Goal: Task Accomplishment & Management: Use online tool/utility

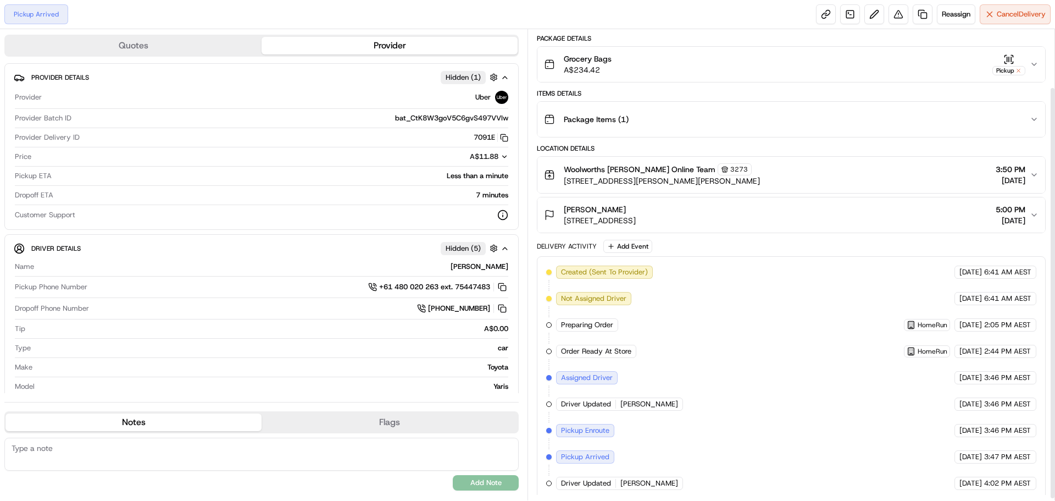
scroll to position [69, 0]
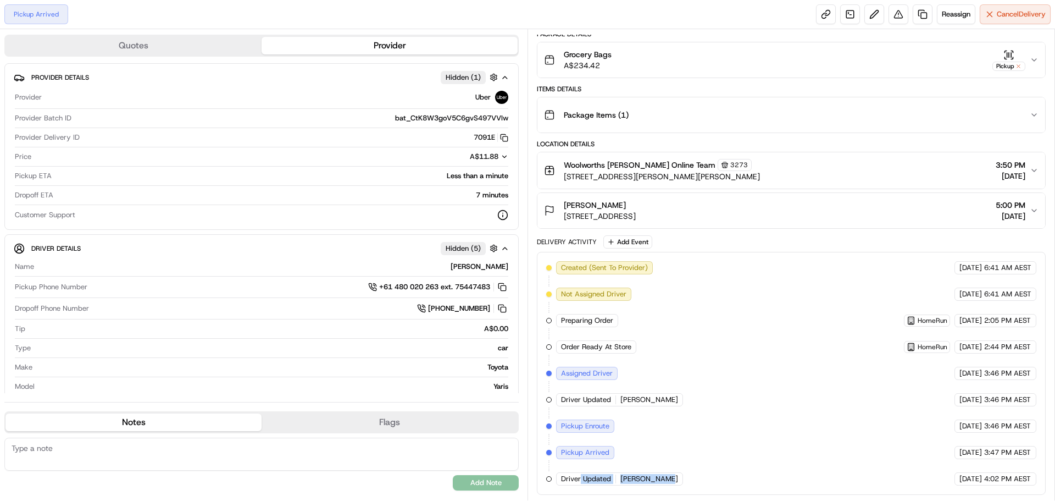
drag, startPoint x: 671, startPoint y: 479, endPoint x: 580, endPoint y: 483, distance: 90.8
click at [580, 483] on div "Driver Updated CHAMKAUR SINGH C." at bounding box center [619, 478] width 127 height 13
click at [663, 428] on div "Created (Sent To Provider) Uber 21/08/2025 6:41 AM AEST Not Assigned Driver Ube…" at bounding box center [791, 373] width 490 height 224
drag, startPoint x: 697, startPoint y: 473, endPoint x: 570, endPoint y: 472, distance: 126.9
click at [570, 472] on div "Driver Updated CHAMKAUR SINGH C." at bounding box center [620, 478] width 129 height 13
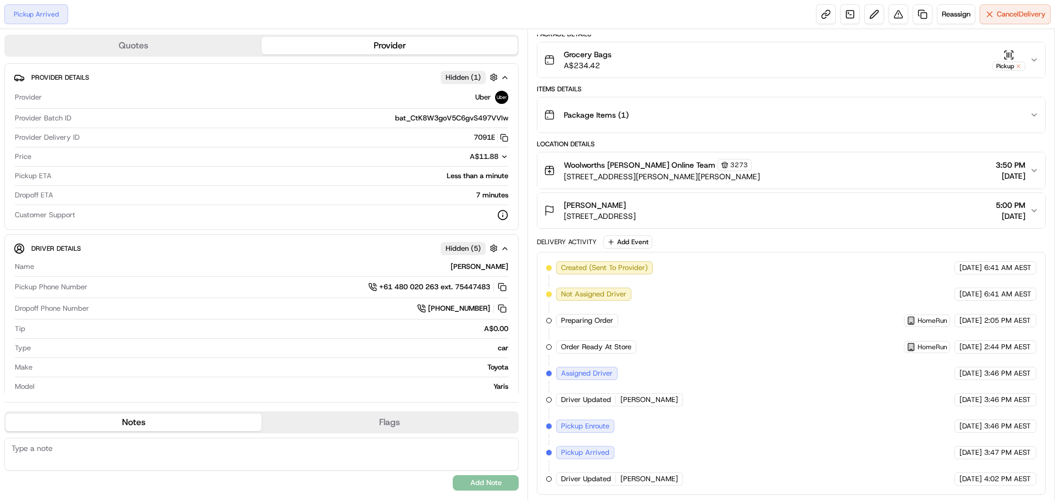
click at [715, 470] on div "Created (Sent To Provider) Uber 21/08/2025 6:41 AM AEST Not Assigned Driver Ube…" at bounding box center [791, 373] width 490 height 224
drag, startPoint x: 670, startPoint y: 400, endPoint x: 564, endPoint y: 401, distance: 106.1
click at [564, 401] on div "Created (Sent To Provider) Uber 21/08/2025 6:41 AM AEST Not Assigned Driver Ube…" at bounding box center [791, 373] width 490 height 224
click at [667, 481] on span "CHAMKAUR SINGH C." at bounding box center [649, 479] width 58 height 10
drag, startPoint x: 683, startPoint y: 480, endPoint x: 591, endPoint y: 462, distance: 93.4
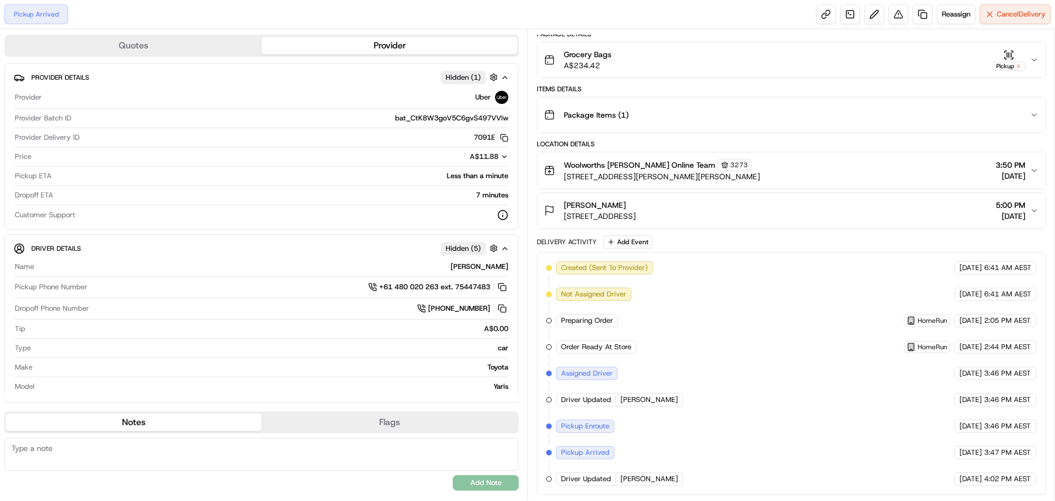
click at [580, 468] on div "Created (Sent To Provider) Uber 21/08/2025 6:41 AM AEST Not Assigned Driver Ube…" at bounding box center [791, 373] width 490 height 224
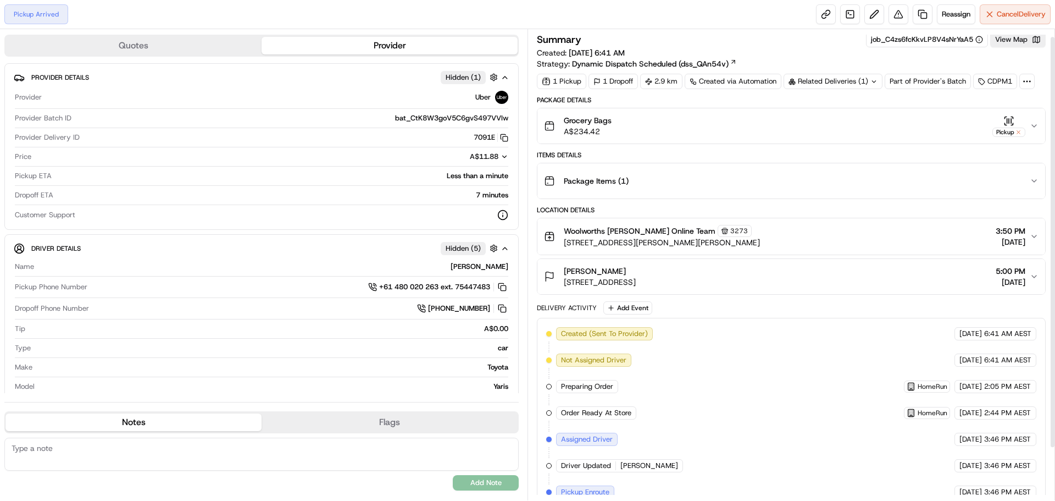
scroll to position [0, 0]
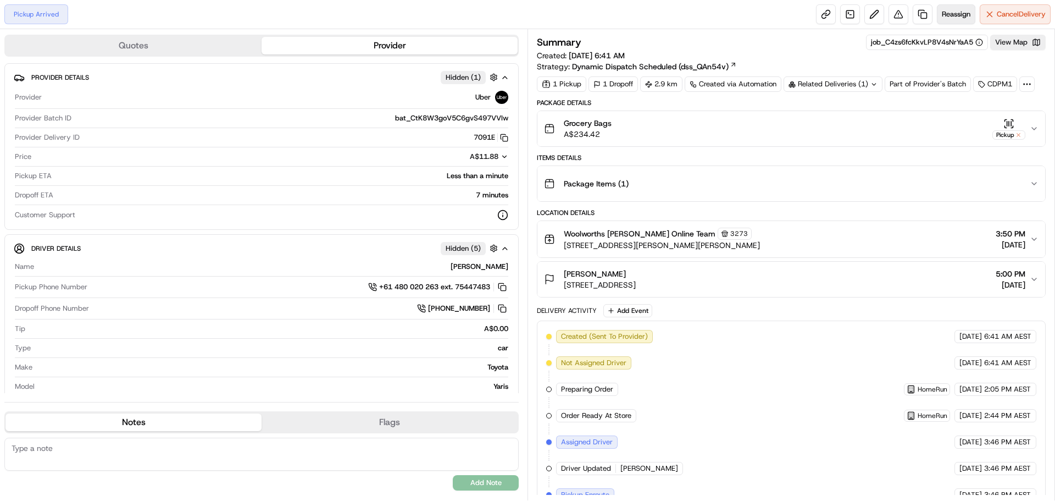
click at [950, 11] on span "Reassign" at bounding box center [956, 14] width 29 height 10
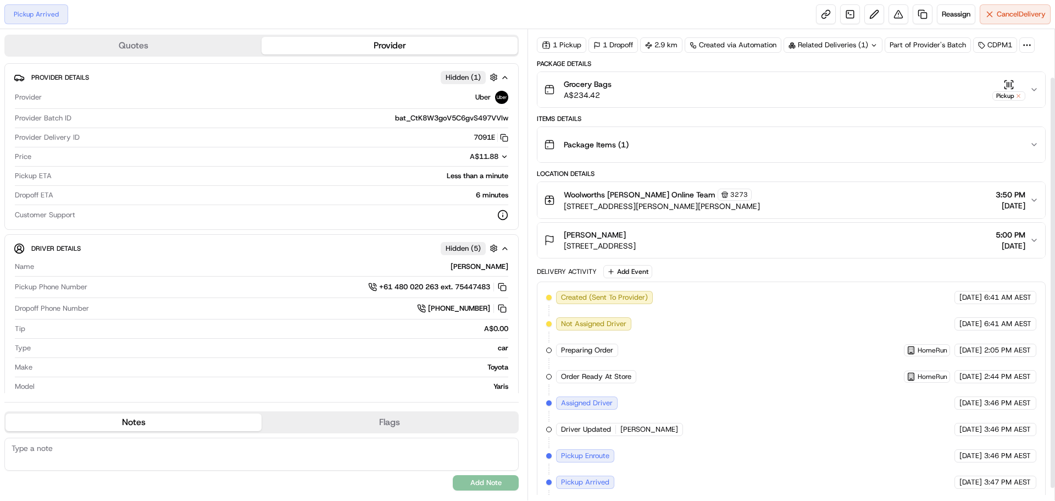
scroll to position [14, 0]
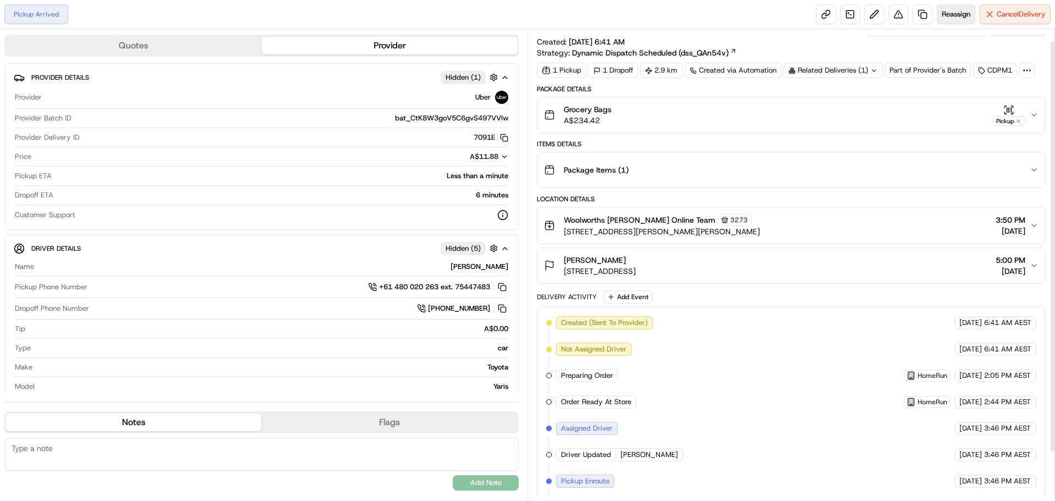
click at [947, 18] on span "Reassign" at bounding box center [956, 14] width 29 height 10
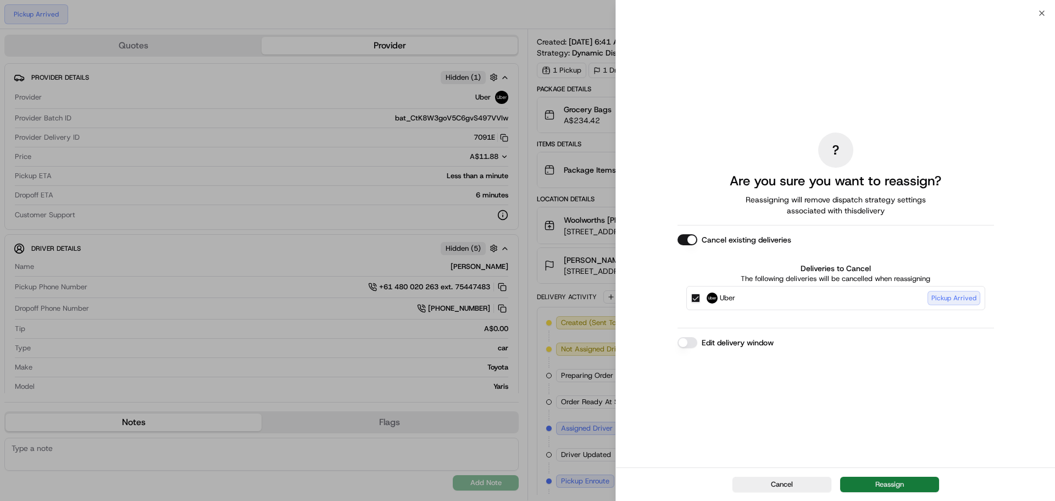
click at [883, 483] on button "Reassign" at bounding box center [889, 483] width 99 height 15
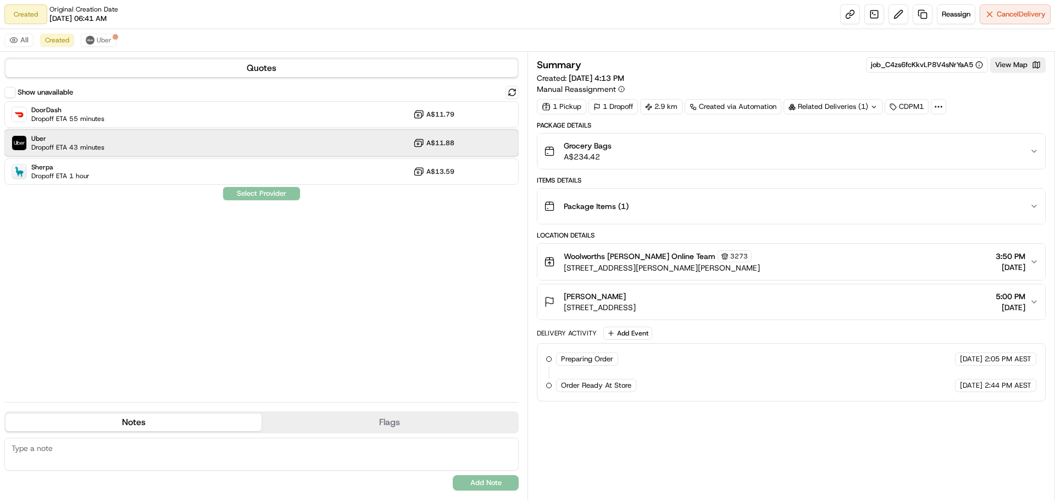
click at [113, 147] on div "Uber Dropoff ETA 43 minutes A$11.88" at bounding box center [261, 143] width 514 height 26
click at [268, 196] on button "Assign Provider" at bounding box center [262, 193] width 78 height 13
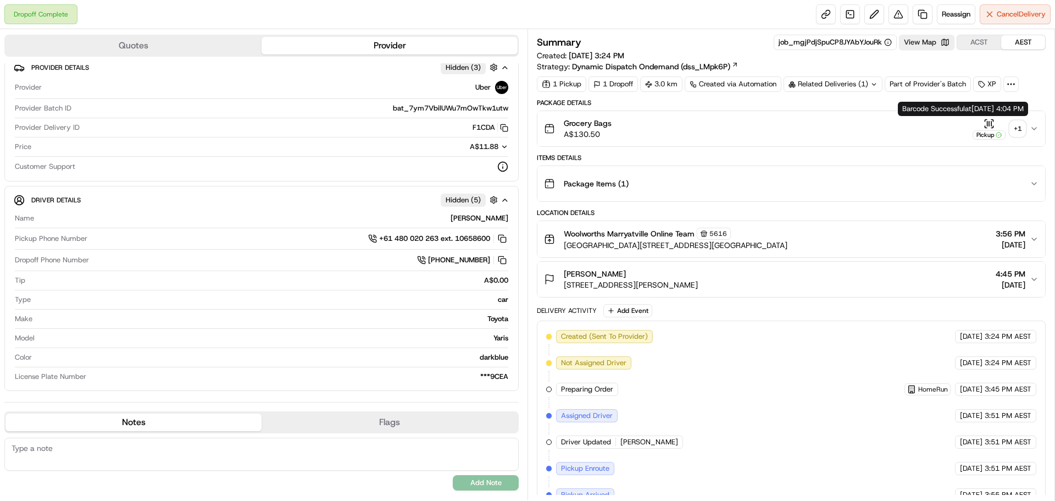
click at [1013, 124] on div "+ 1" at bounding box center [1017, 128] width 15 height 15
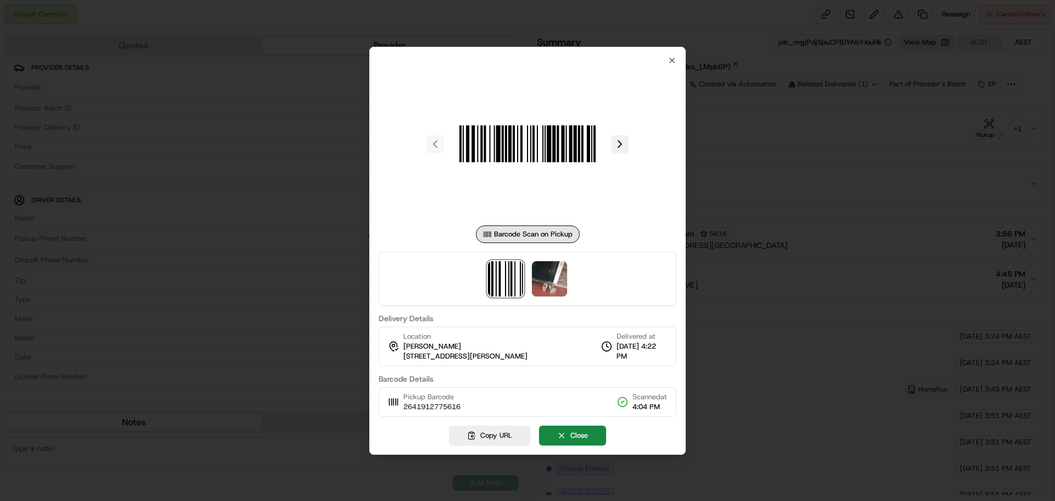
click at [622, 147] on button at bounding box center [620, 144] width 18 height 18
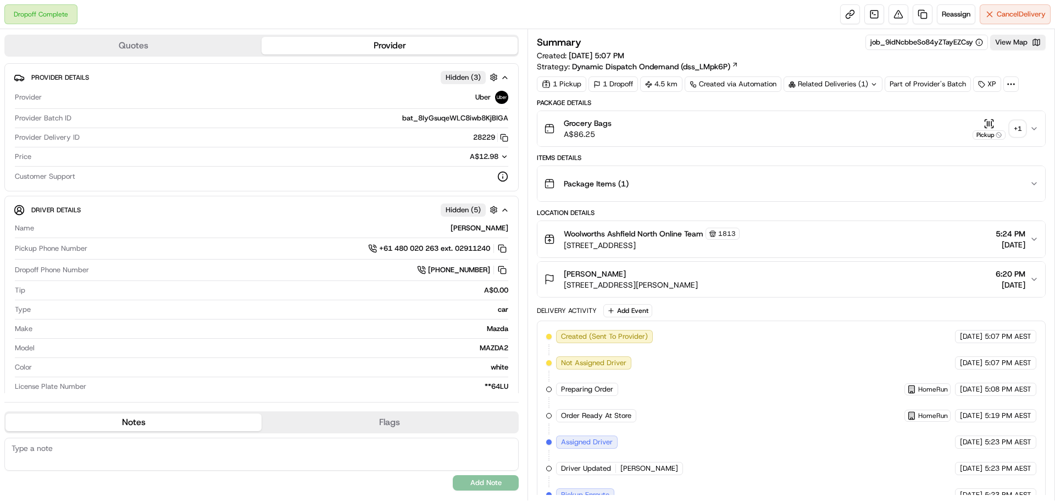
click at [1031, 131] on icon "button" at bounding box center [1034, 128] width 9 height 9
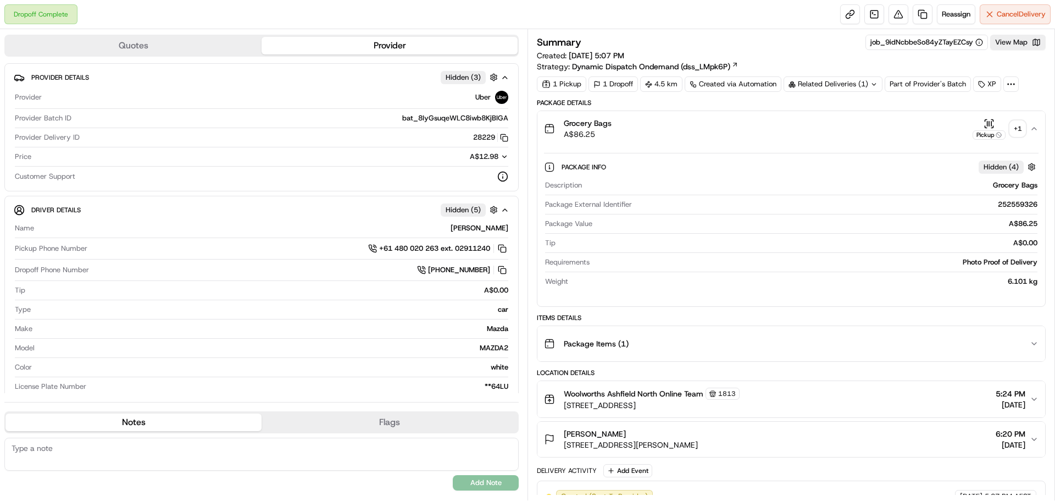
click at [1031, 129] on icon "button" at bounding box center [1034, 128] width 9 height 9
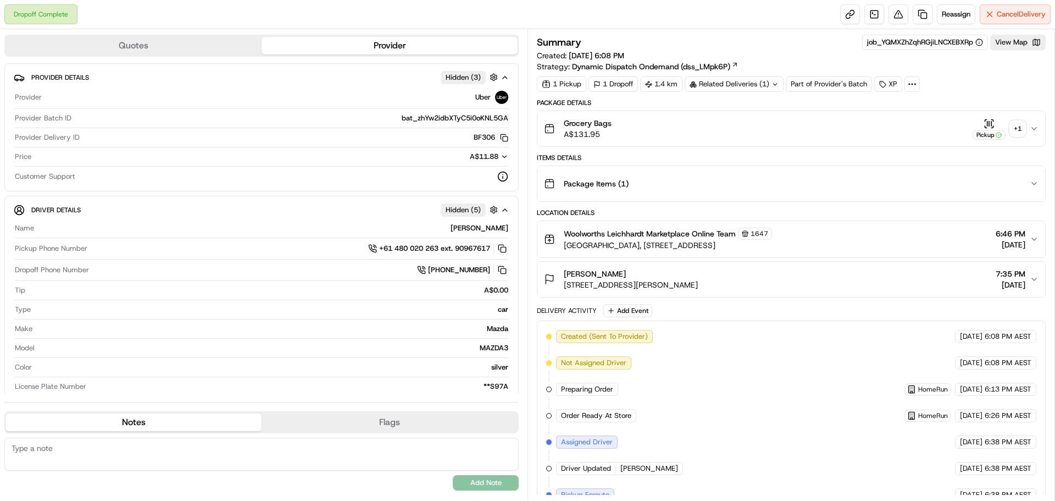
click at [1033, 129] on icon "button" at bounding box center [1034, 128] width 9 height 9
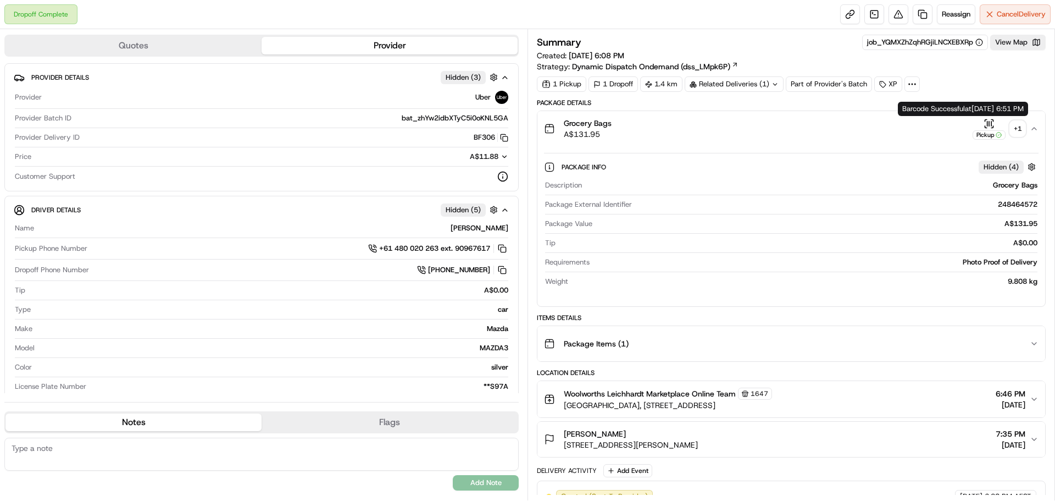
click at [1012, 129] on div "+ 1" at bounding box center [1017, 128] width 15 height 15
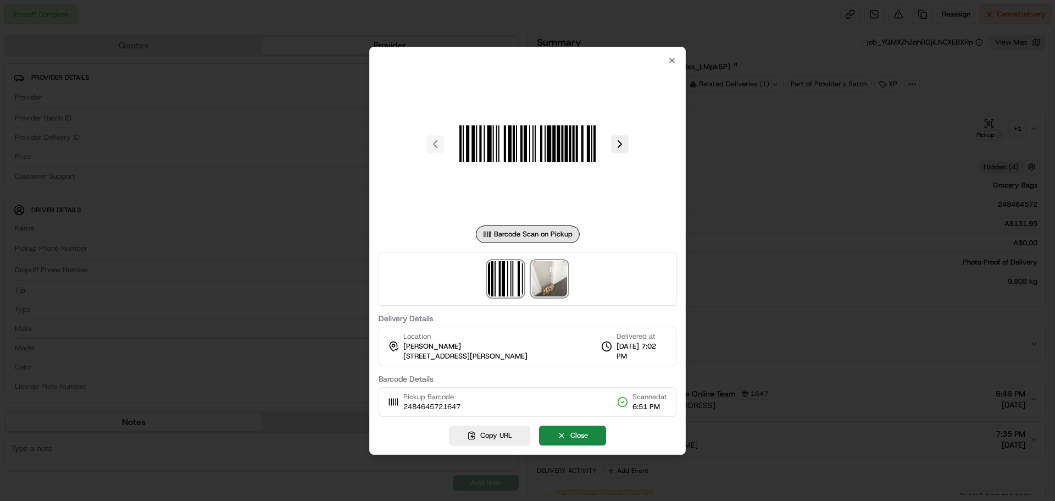
click at [552, 289] on img at bounding box center [549, 278] width 35 height 35
click at [744, 160] on div at bounding box center [527, 250] width 1055 height 501
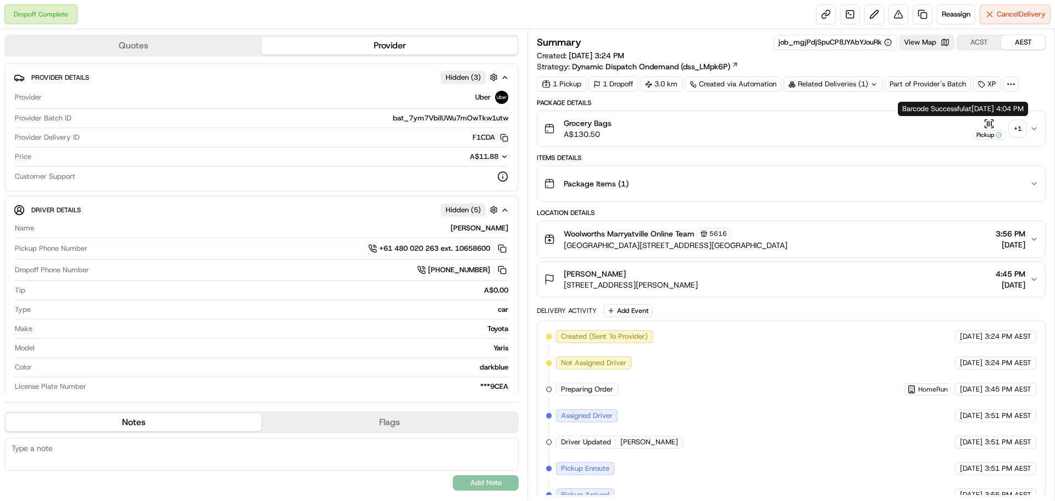
click at [1032, 129] on icon "button" at bounding box center [1034, 128] width 9 height 9
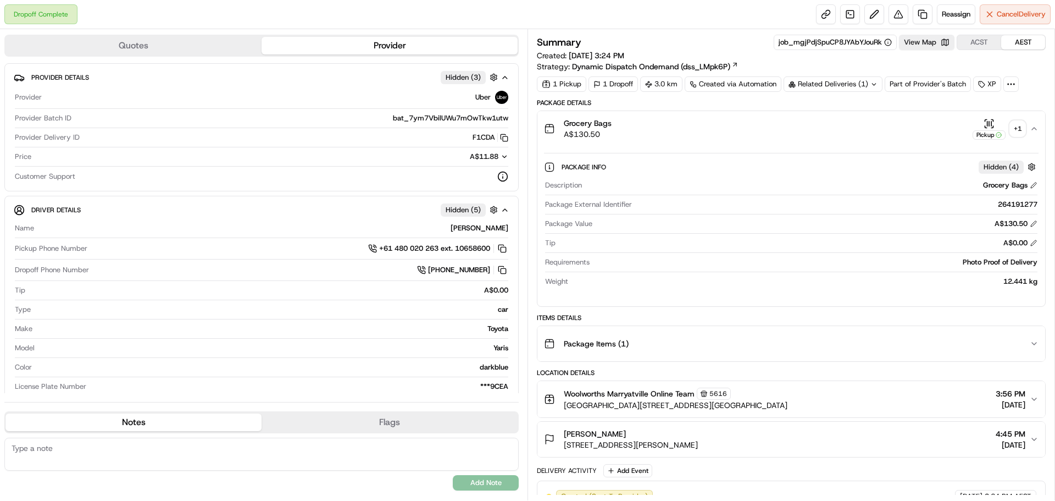
click at [1012, 127] on div "+ 1" at bounding box center [1017, 128] width 15 height 15
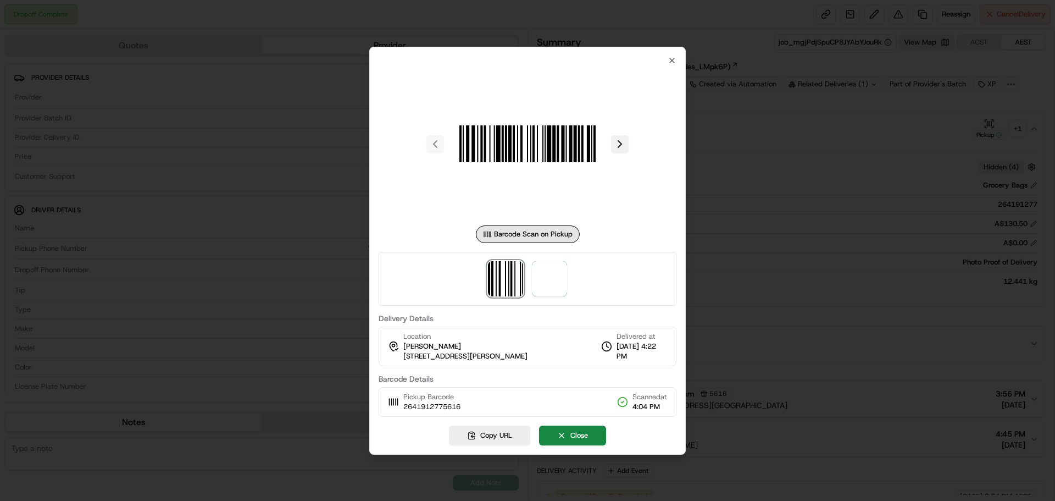
click at [621, 141] on button at bounding box center [620, 144] width 18 height 18
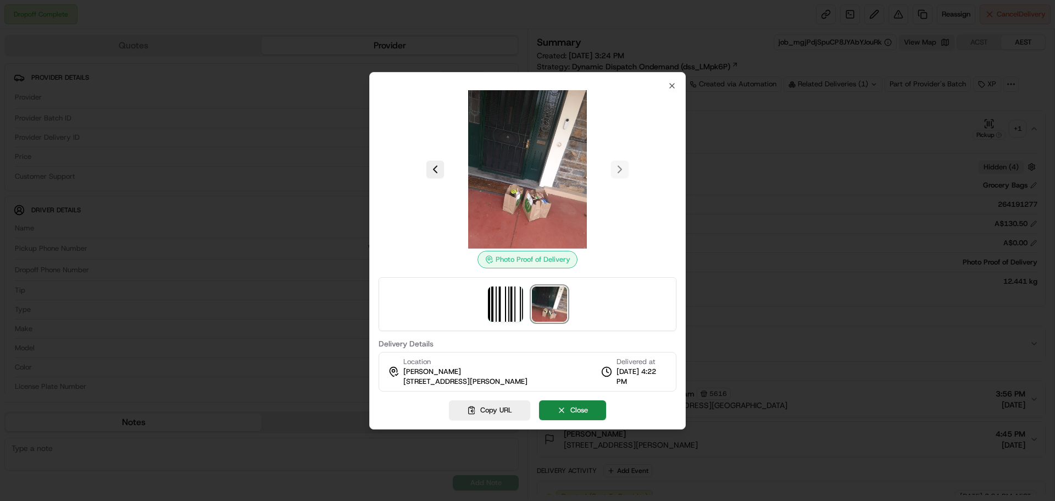
drag, startPoint x: 581, startPoint y: 379, endPoint x: 398, endPoint y: 387, distance: 183.7
click at [398, 387] on div "Location Elena Sorensen 1 William Street, Unit 153, Lewisham, NSW 2049, AU Deli…" at bounding box center [528, 372] width 298 height 40
copy span "[STREET_ADDRESS][PERSON_NAME]"
click at [674, 85] on icon "button" at bounding box center [672, 85] width 9 height 9
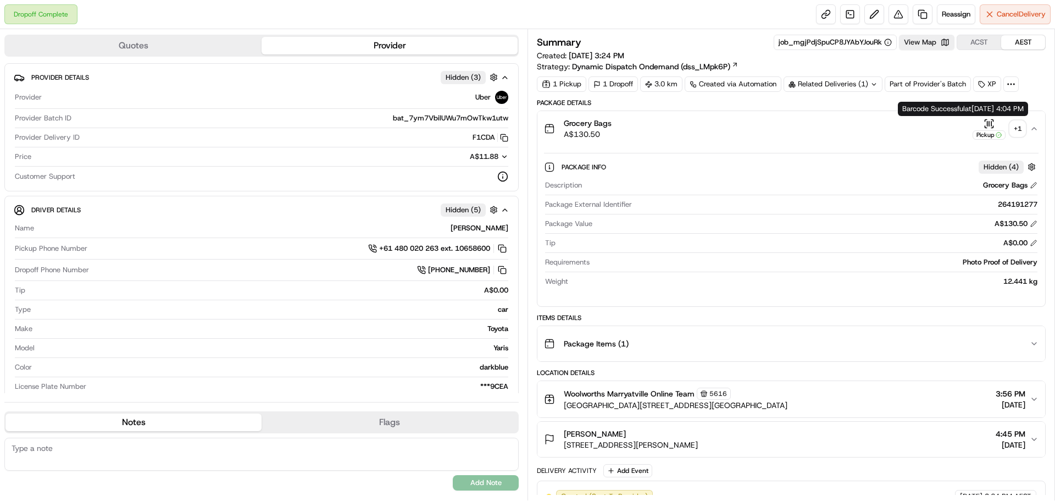
click at [1016, 125] on div "+ 1" at bounding box center [1017, 128] width 15 height 15
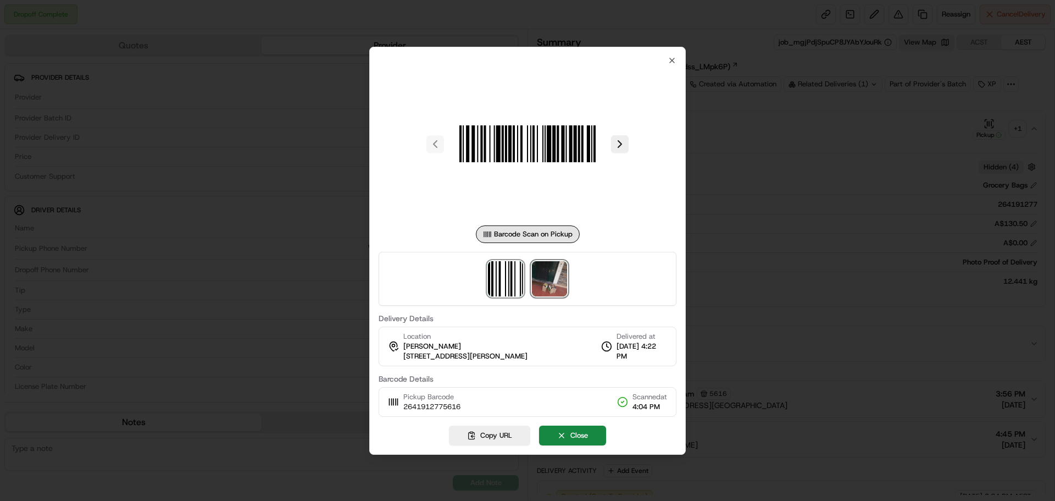
click at [556, 275] on img at bounding box center [549, 278] width 35 height 35
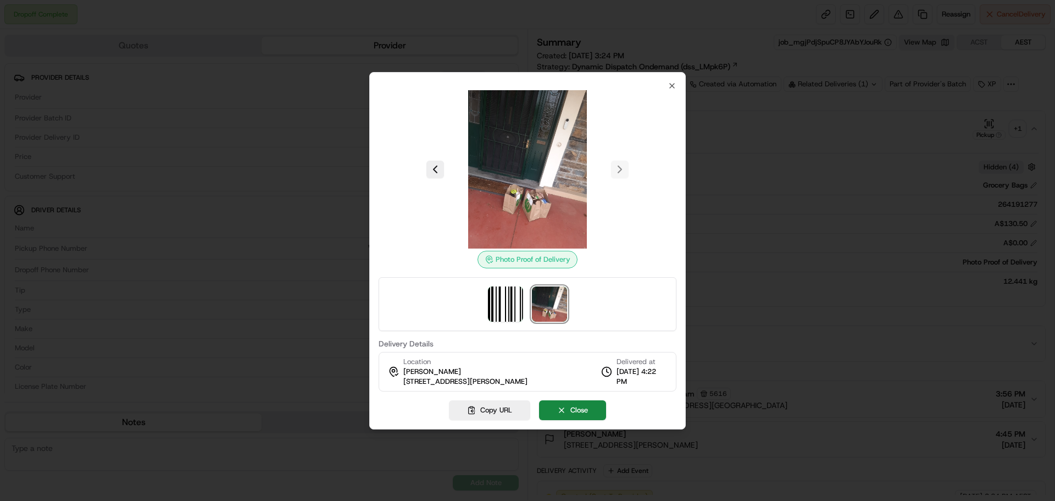
click at [673, 299] on div at bounding box center [528, 304] width 298 height 54
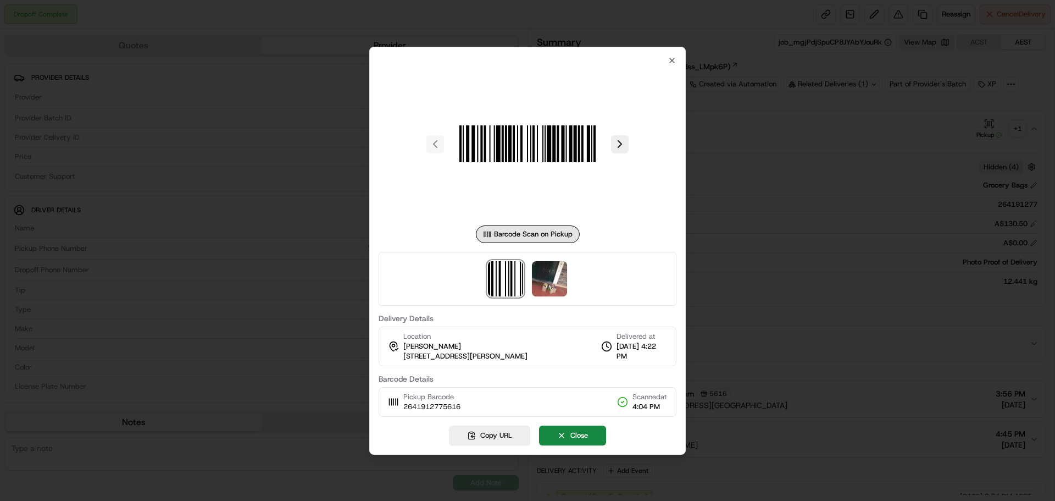
click at [731, 284] on div at bounding box center [527, 250] width 1055 height 501
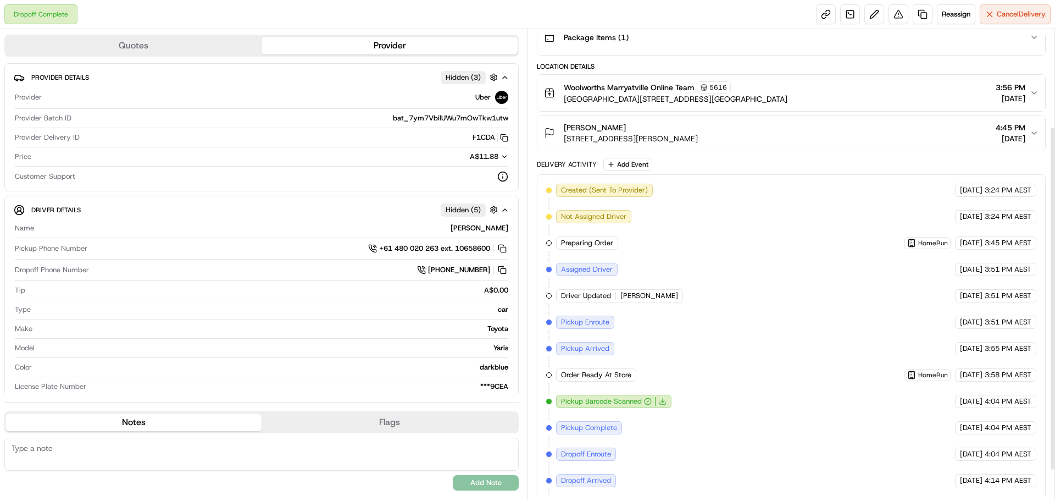
scroll to position [174, 0]
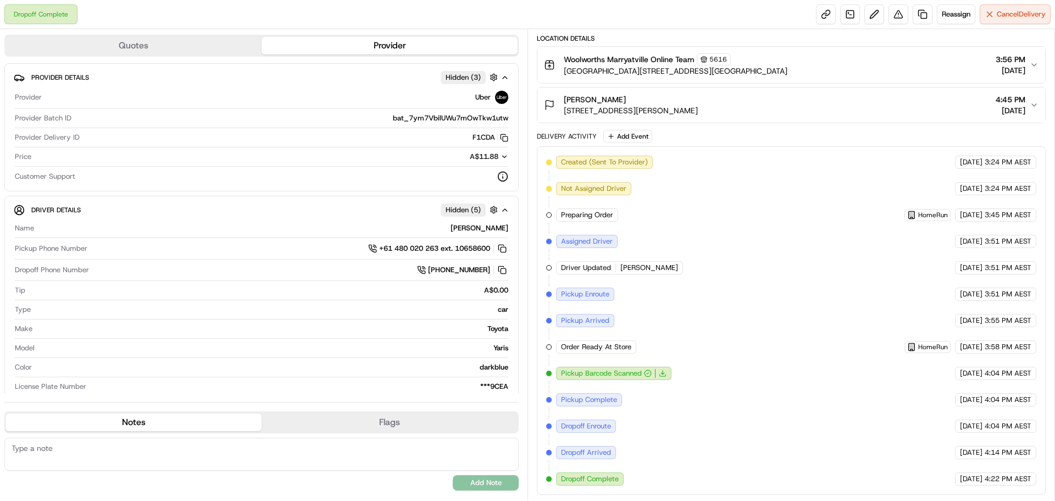
click at [572, 476] on span "Dropoff Complete" at bounding box center [590, 479] width 58 height 10
click at [589, 474] on span "Dropoff Complete" at bounding box center [590, 479] width 58 height 10
drag, startPoint x: 643, startPoint y: 473, endPoint x: 585, endPoint y: 478, distance: 57.9
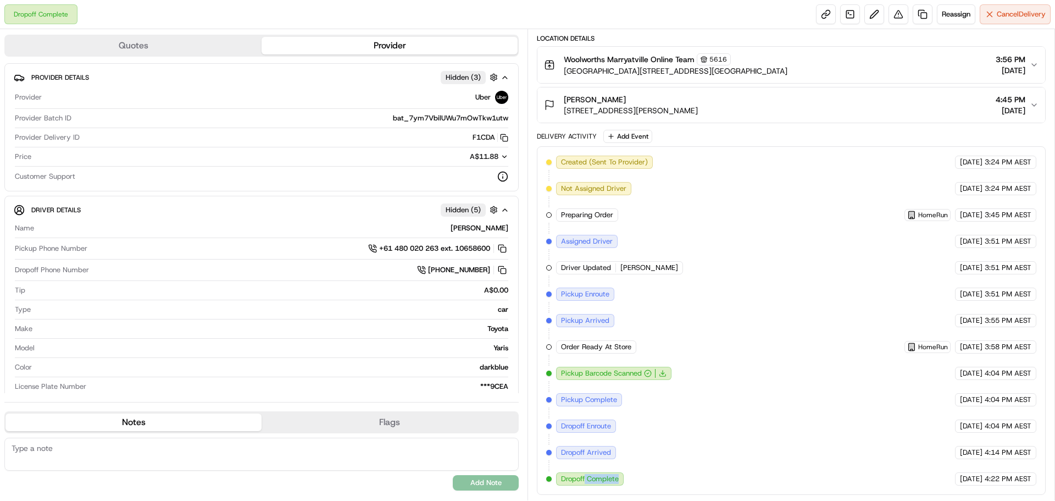
click at [585, 478] on div "Created (Sent To Provider) Uber 21/08/2025 3:24 PM AEST Not Assigned Driver Ube…" at bounding box center [791, 321] width 490 height 330
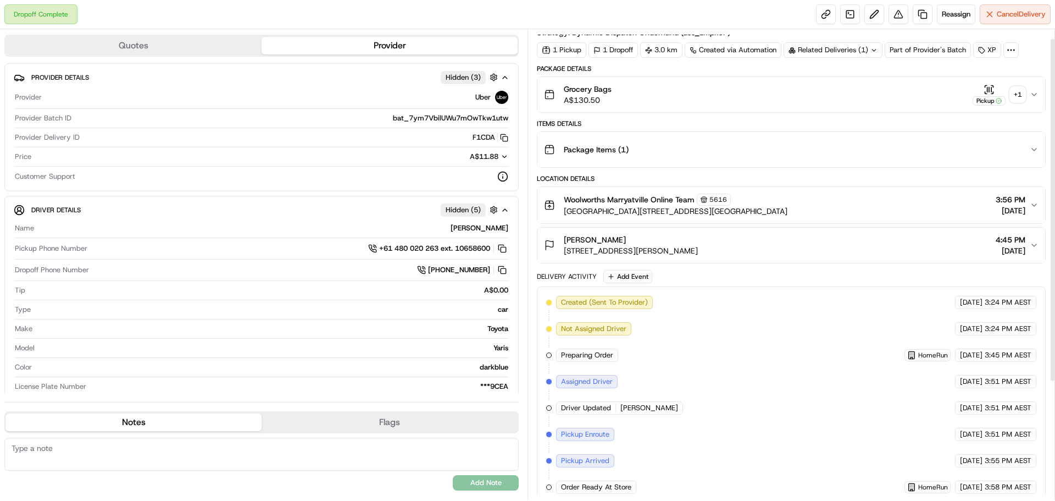
scroll to position [0, 0]
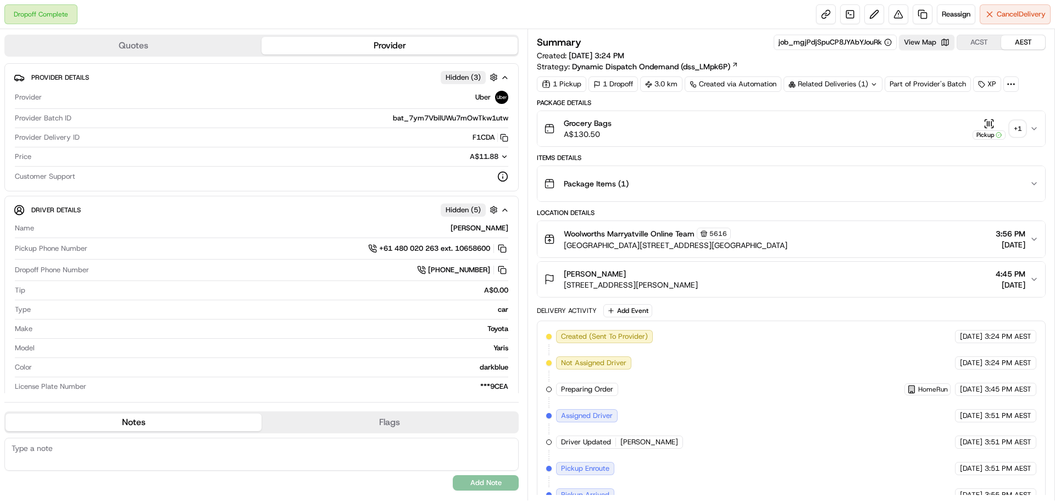
click at [1036, 129] on icon "button" at bounding box center [1034, 128] width 9 height 9
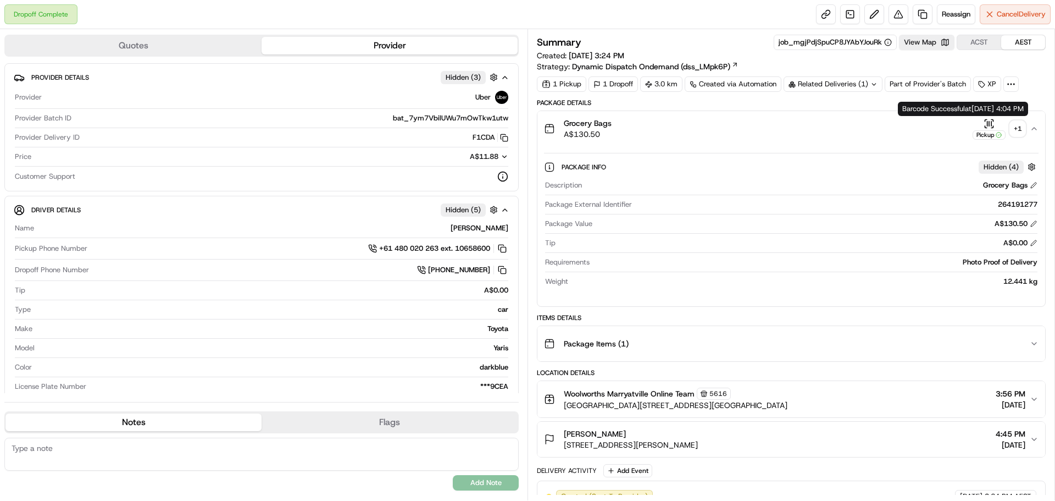
click at [1017, 125] on div "+ 1" at bounding box center [1017, 128] width 15 height 15
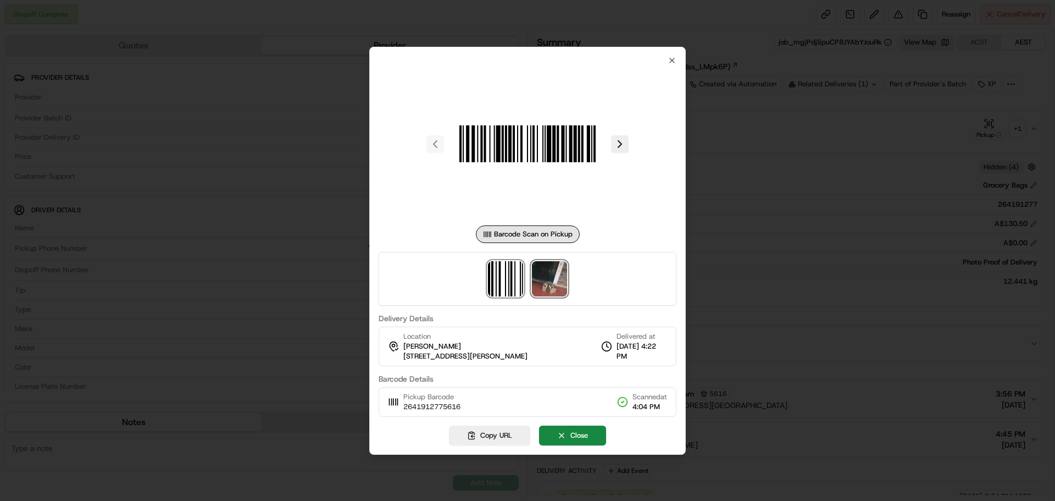
click at [557, 282] on img at bounding box center [549, 278] width 35 height 35
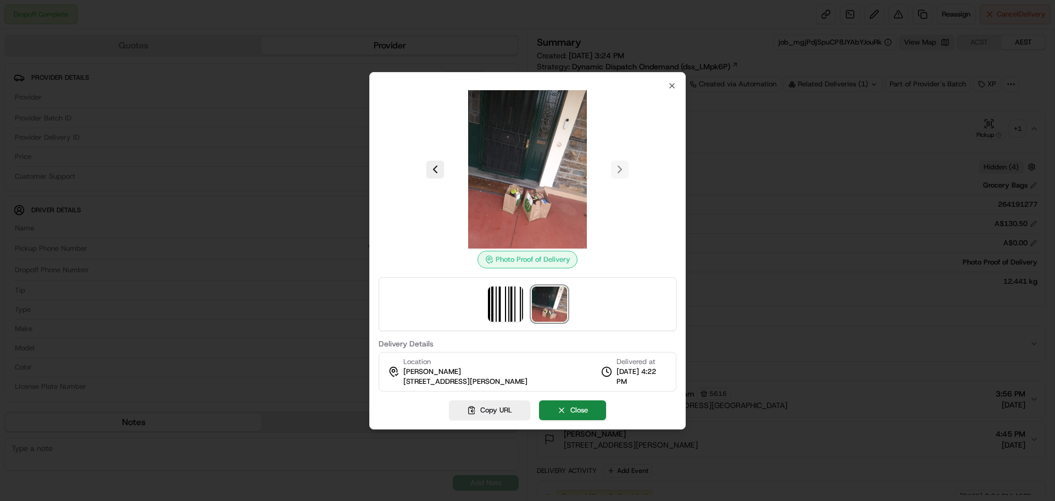
drag, startPoint x: 401, startPoint y: 384, endPoint x: 579, endPoint y: 385, distance: 177.5
click at [579, 385] on div "Location Elena Sorensen 1 William Street, Unit 153, Lewisham, NSW 2049, AU Deli…" at bounding box center [528, 372] width 298 height 40
copy span "[STREET_ADDRESS][PERSON_NAME]"
click at [625, 169] on div at bounding box center [528, 169] width 298 height 158
click at [624, 170] on div at bounding box center [528, 169] width 298 height 158
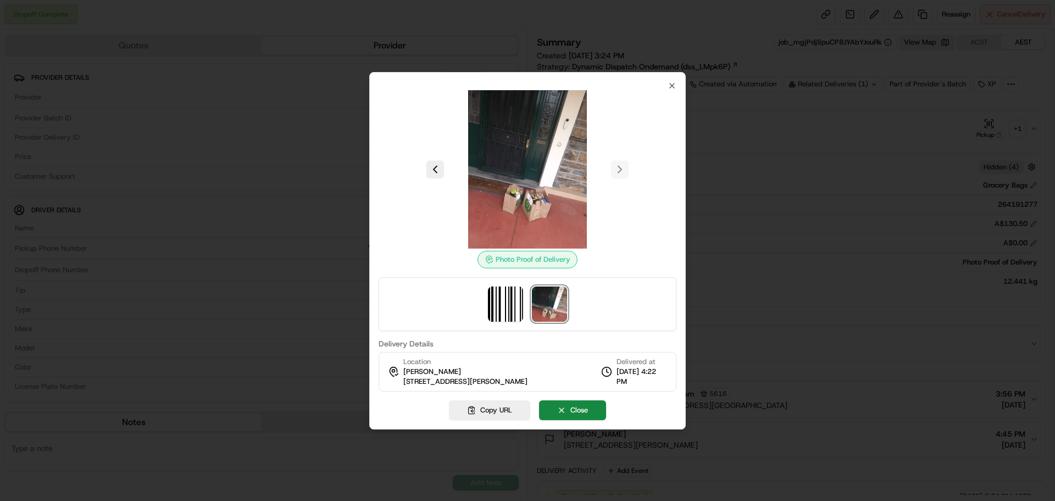
click at [617, 173] on div at bounding box center [528, 169] width 298 height 158
click at [434, 168] on button at bounding box center [435, 169] width 18 height 18
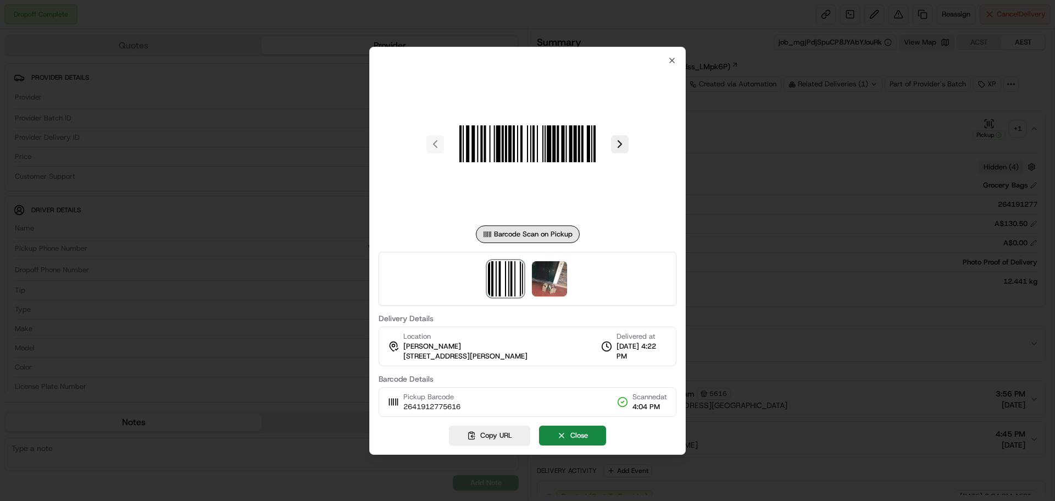
click at [763, 253] on div at bounding box center [527, 250] width 1055 height 501
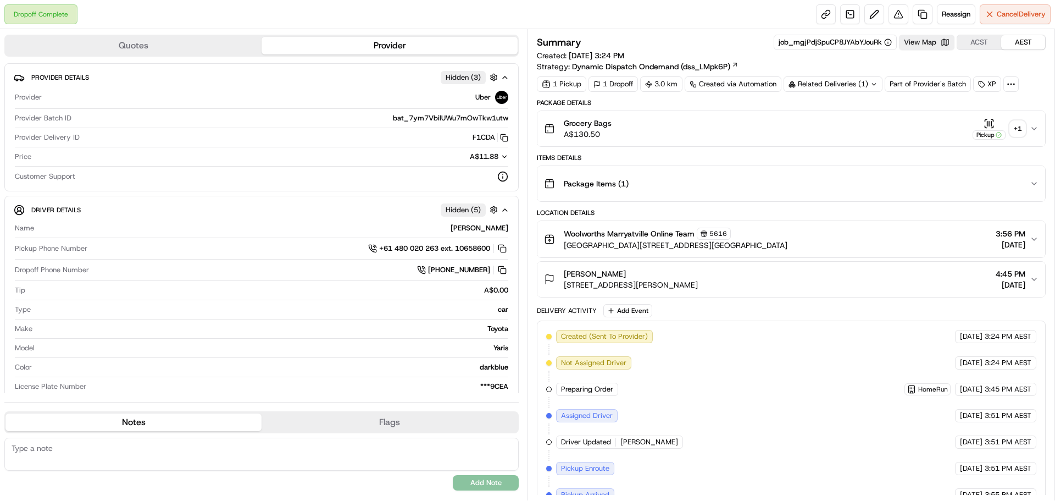
click at [702, 176] on div "Package Items ( 1 )" at bounding box center [787, 184] width 486 height 22
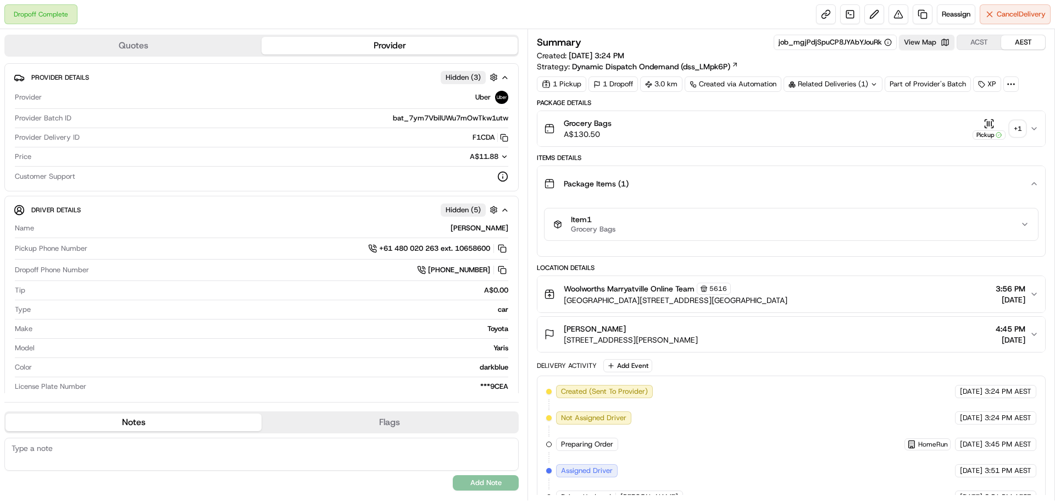
click at [1035, 125] on icon "button" at bounding box center [1034, 128] width 9 height 9
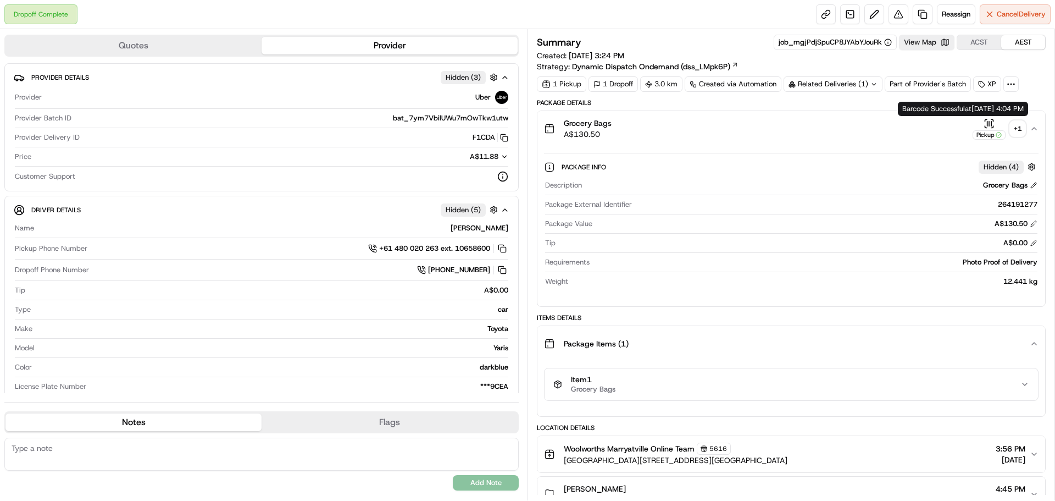
click at [1017, 124] on div "+ 1" at bounding box center [1017, 128] width 15 height 15
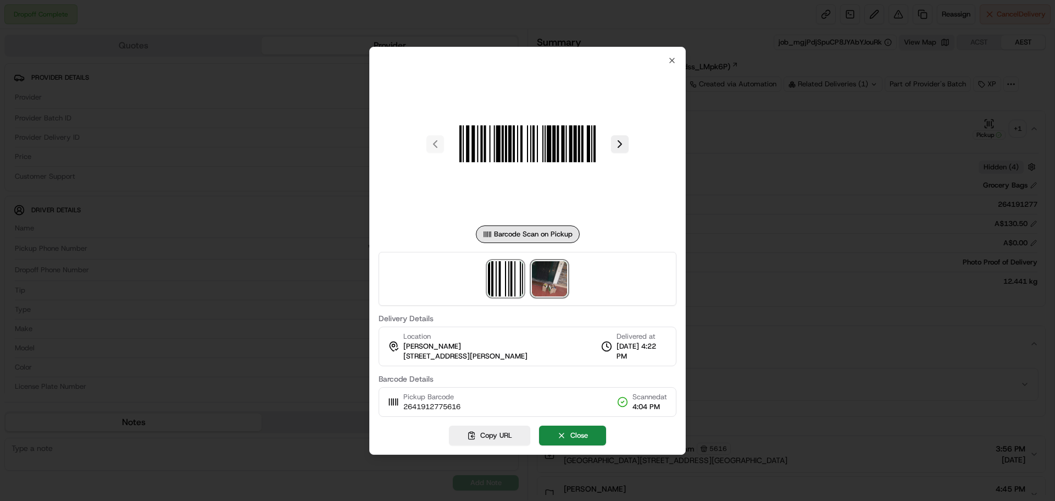
click at [547, 278] on img at bounding box center [549, 278] width 35 height 35
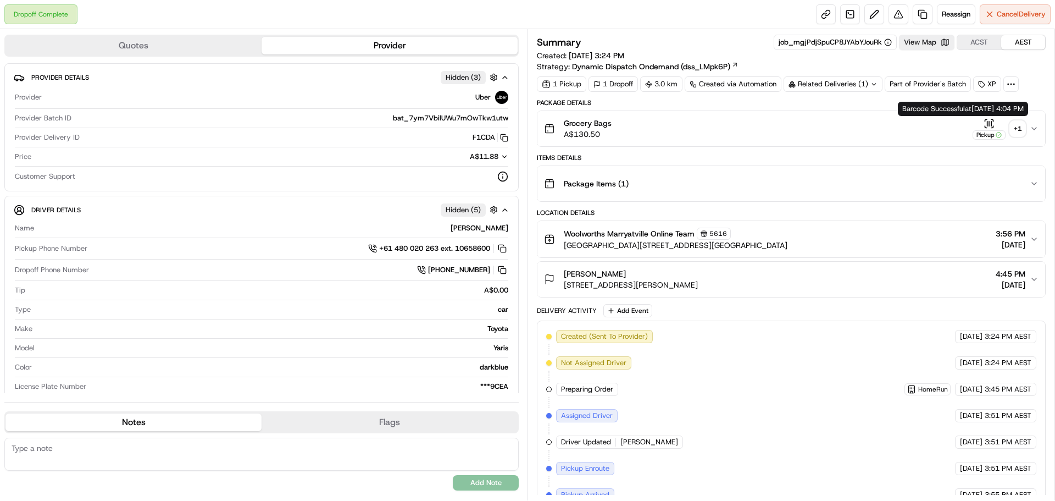
click at [1023, 128] on div "+ 1" at bounding box center [1017, 128] width 15 height 15
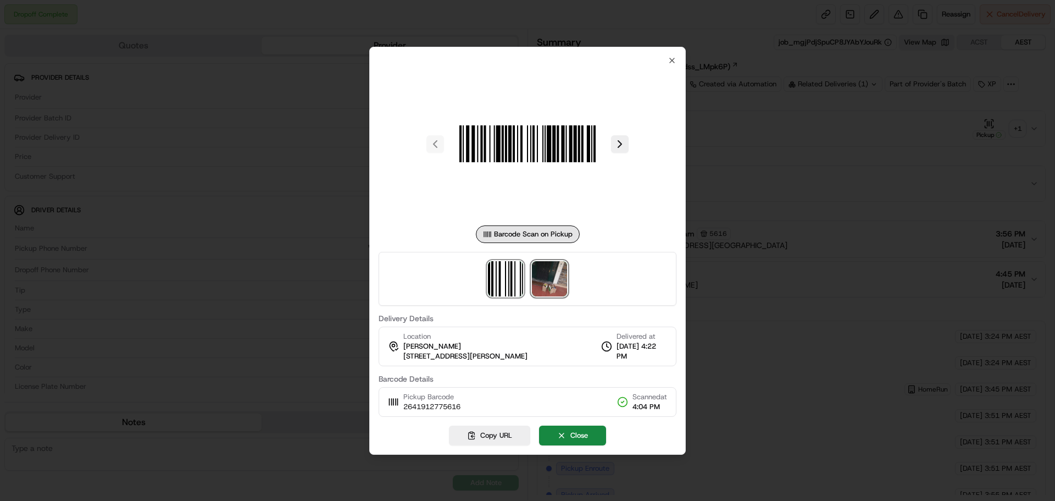
click at [543, 282] on img at bounding box center [549, 278] width 35 height 35
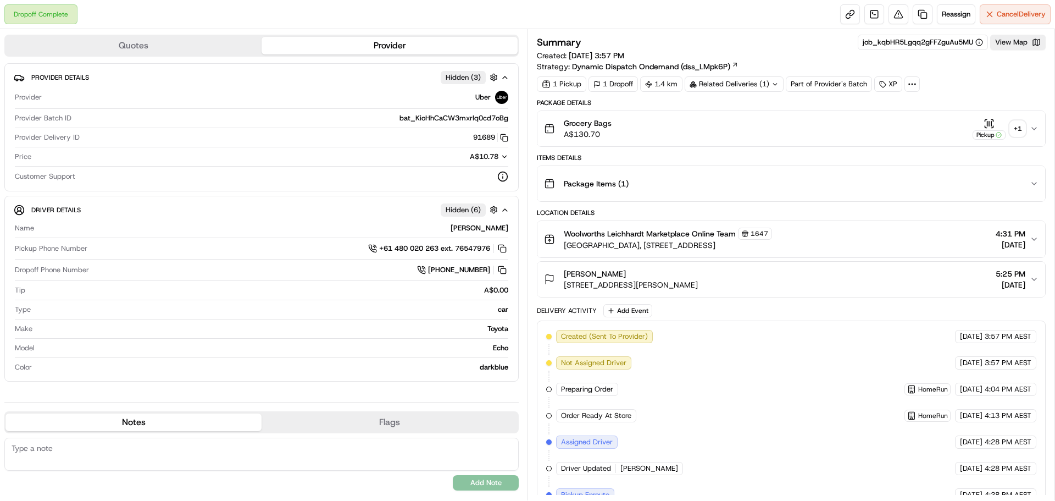
click at [1014, 130] on div "+ 1" at bounding box center [1017, 128] width 15 height 15
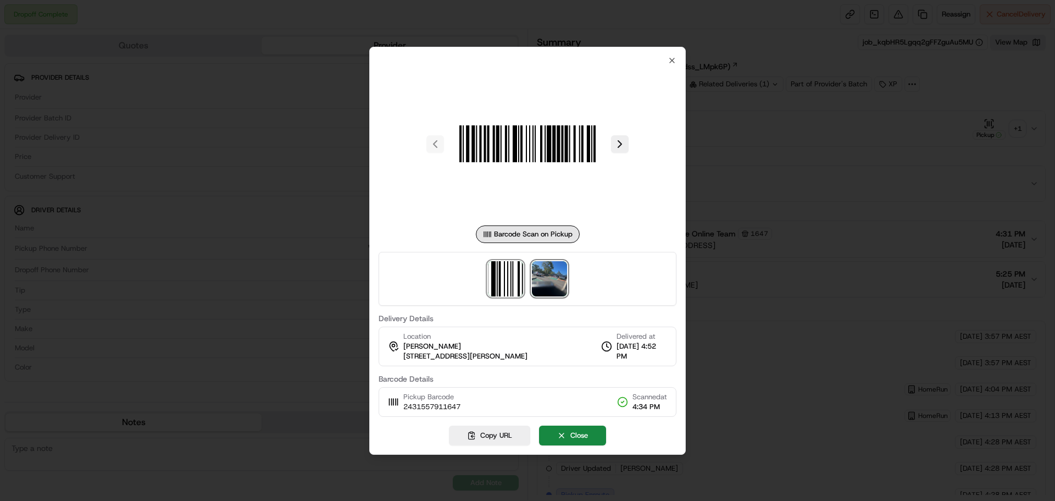
click at [557, 287] on img at bounding box center [549, 278] width 35 height 35
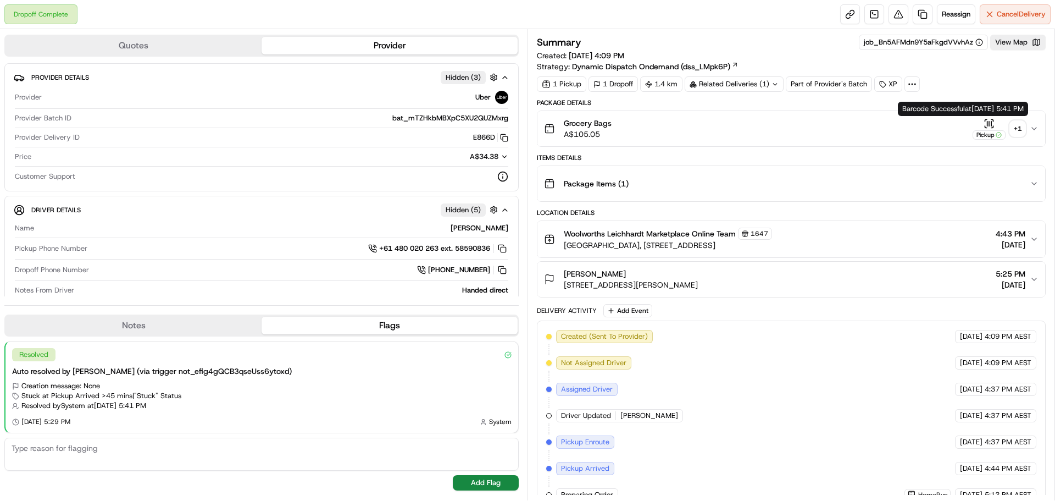
click at [1019, 131] on div "+ 1" at bounding box center [1017, 128] width 15 height 15
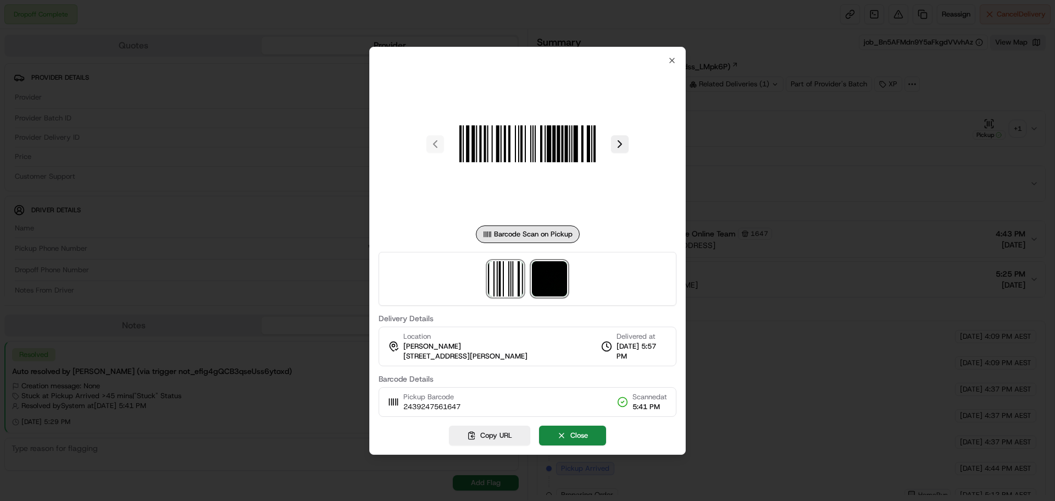
click at [551, 283] on img at bounding box center [549, 278] width 35 height 35
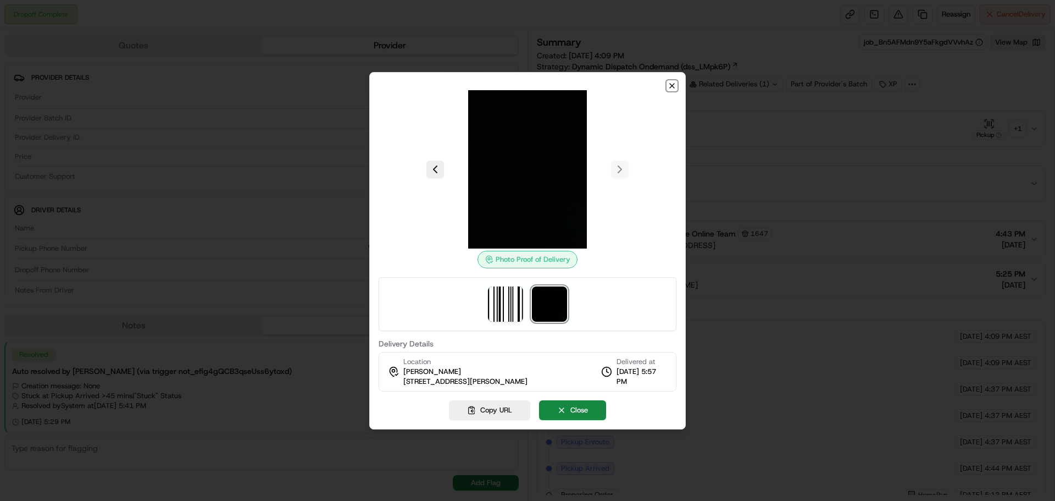
click at [670, 85] on icon "button" at bounding box center [672, 85] width 9 height 9
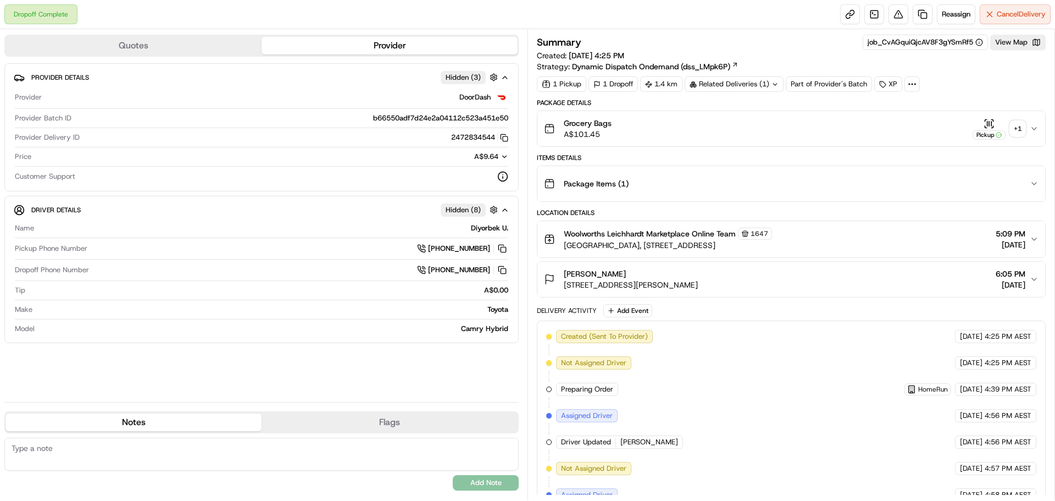
click at [1014, 131] on div "+ 1" at bounding box center [1017, 128] width 15 height 15
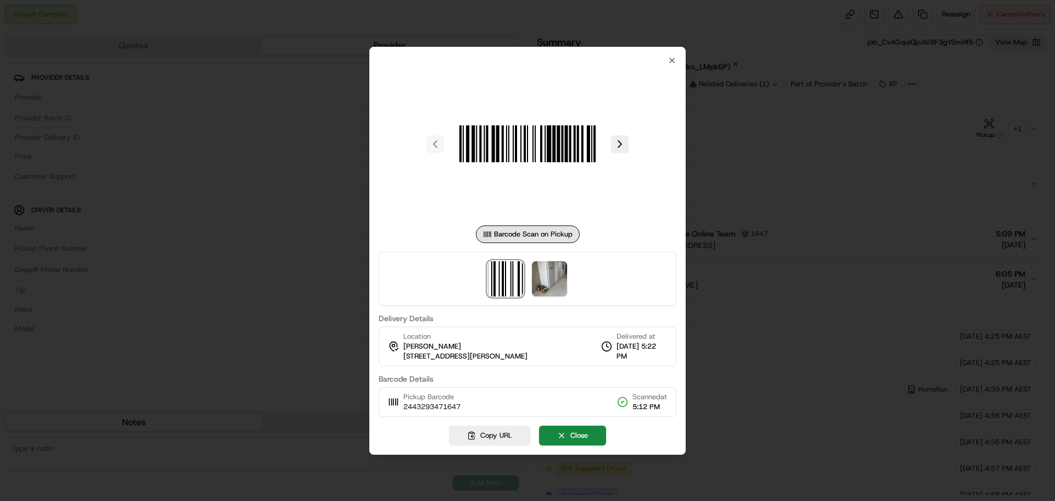
click at [528, 277] on div at bounding box center [528, 279] width 298 height 54
click at [539, 279] on img at bounding box center [549, 278] width 35 height 35
